Goal: Check status

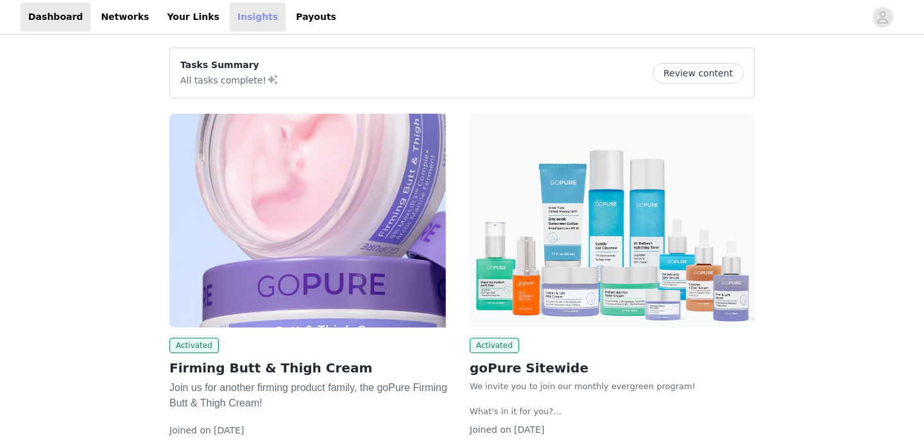
click at [239, 8] on link "Insights" at bounding box center [258, 17] width 56 height 29
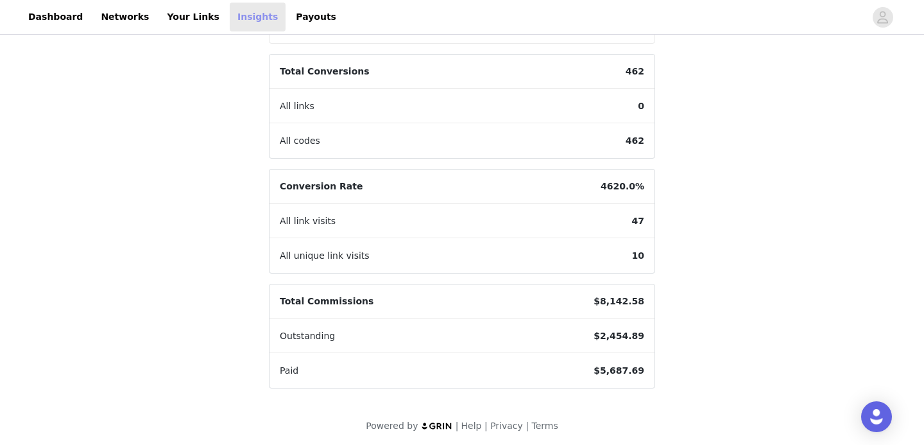
scroll to position [365, 0]
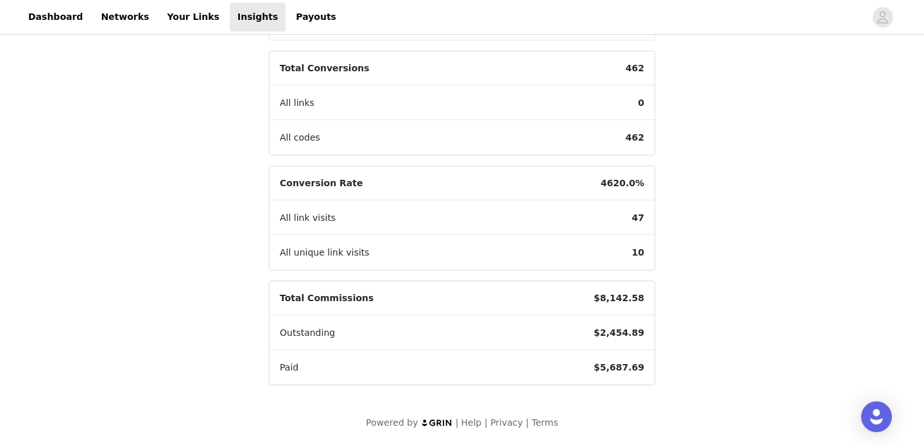
click at [614, 328] on span "$2,454.89" at bounding box center [618, 333] width 71 height 34
copy span "2,454.89"
